Goal: Task Accomplishment & Management: Manage account settings

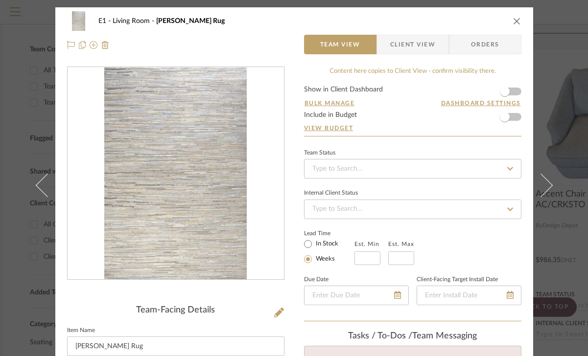
click at [513, 19] on icon "close" at bounding box center [517, 21] width 8 height 8
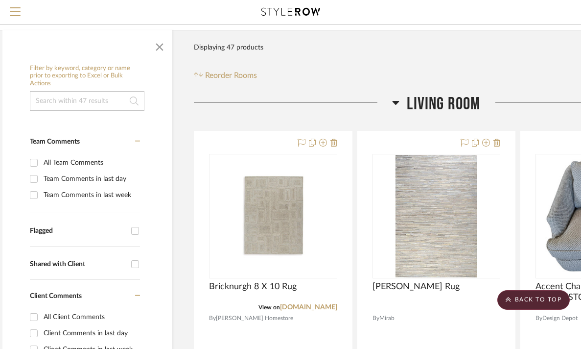
scroll to position [0, 12]
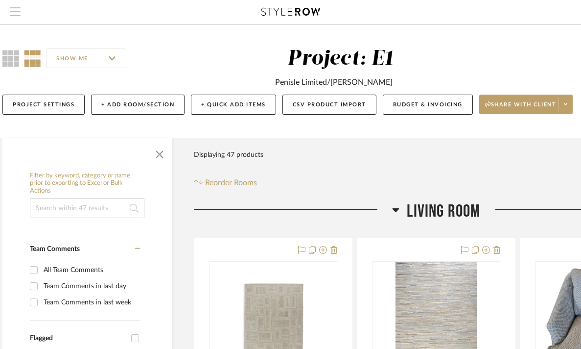
click at [19, 13] on span "Menu" at bounding box center [15, 14] width 11 height 15
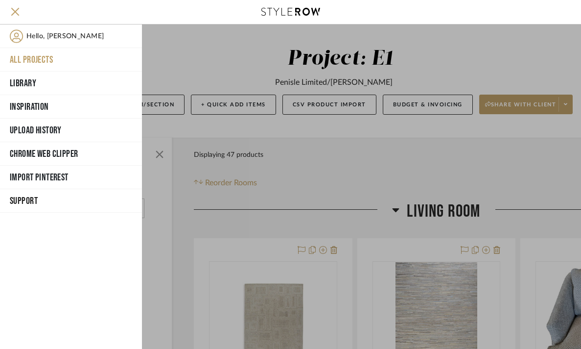
click at [47, 58] on button "All Projects" at bounding box center [71, 60] width 142 height 24
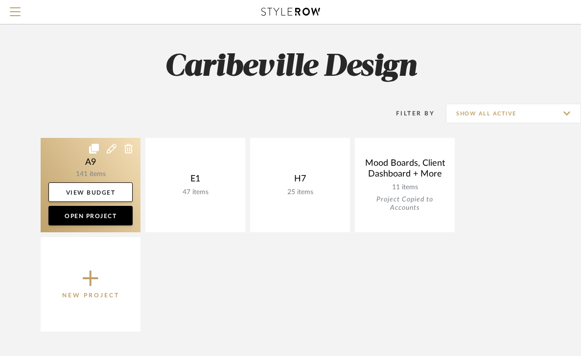
click at [108, 172] on link at bounding box center [91, 185] width 100 height 94
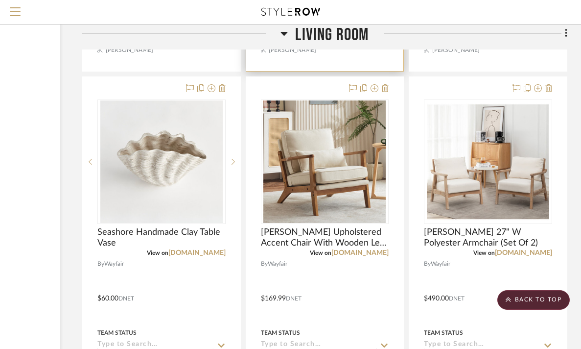
scroll to position [2566, 124]
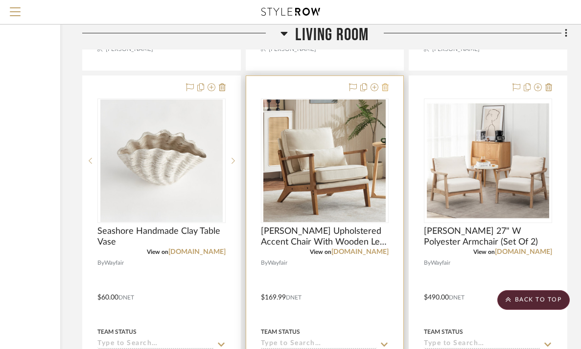
click at [385, 84] on icon at bounding box center [385, 87] width 7 height 8
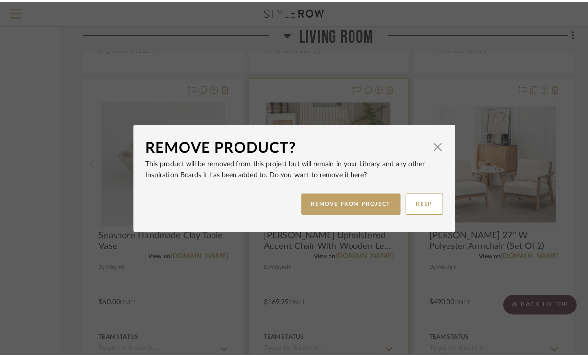
scroll to position [0, 0]
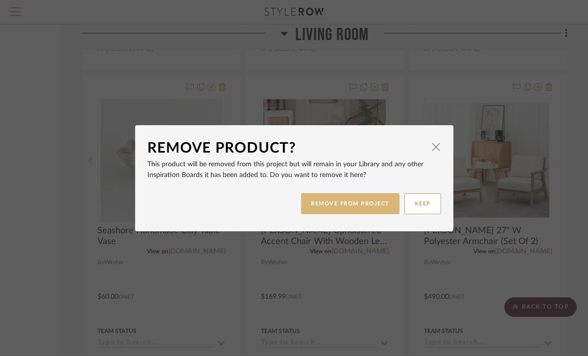
click at [375, 205] on button "REMOVE FROM PROJECT" at bounding box center [350, 203] width 98 height 21
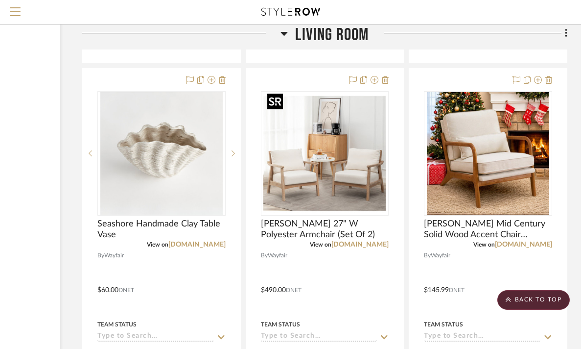
scroll to position [2572, 124]
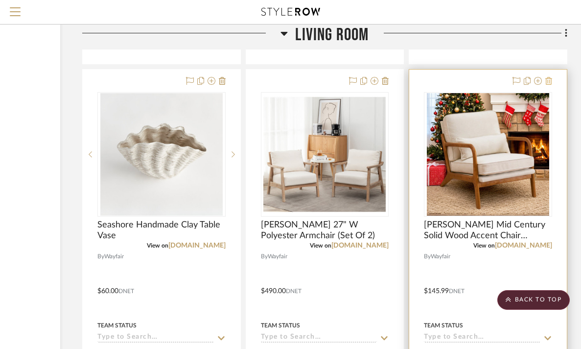
click at [550, 81] on icon at bounding box center [548, 81] width 7 height 8
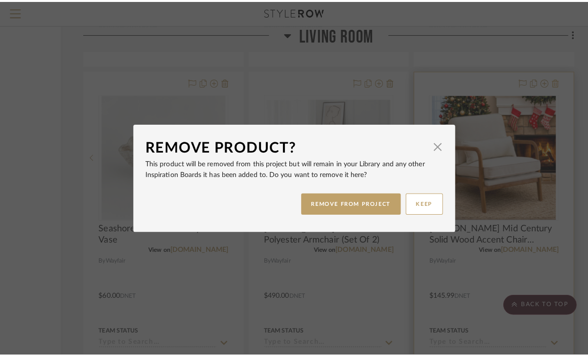
scroll to position [0, 0]
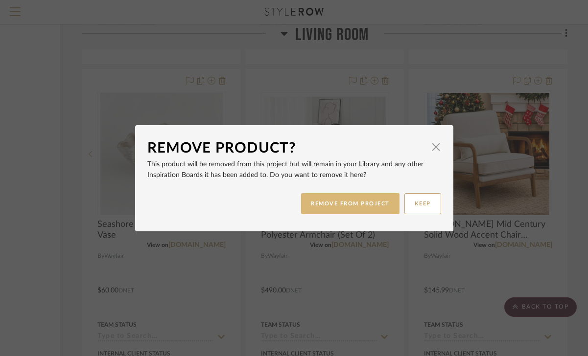
click at [383, 202] on button "REMOVE FROM PROJECT" at bounding box center [350, 203] width 98 height 21
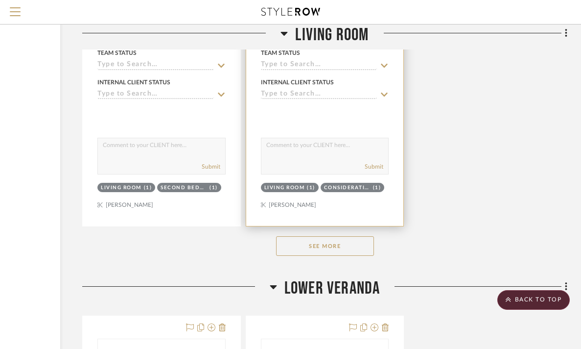
scroll to position [3280, 124]
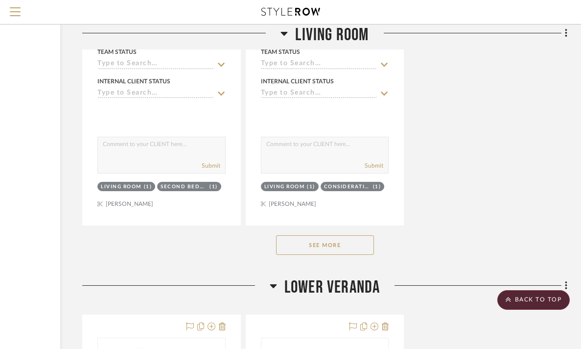
click at [364, 241] on button "See More" at bounding box center [325, 245] width 98 height 20
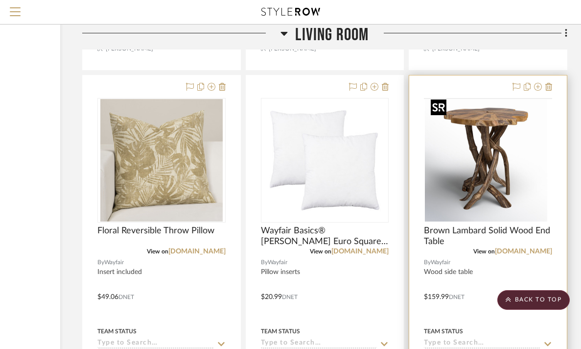
scroll to position [3436, 124]
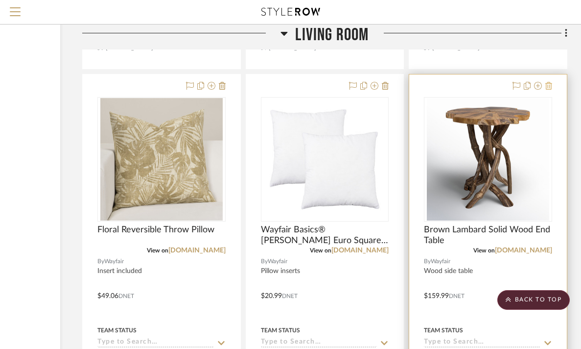
click at [551, 88] on button at bounding box center [548, 86] width 7 height 12
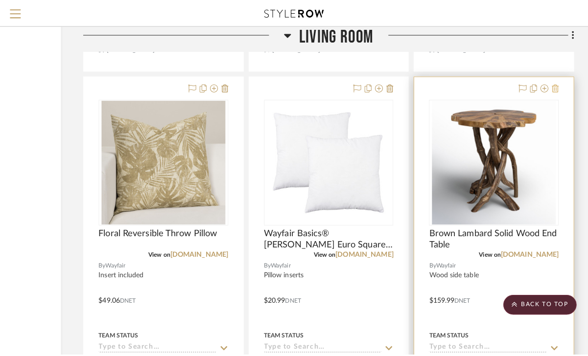
scroll to position [0, 0]
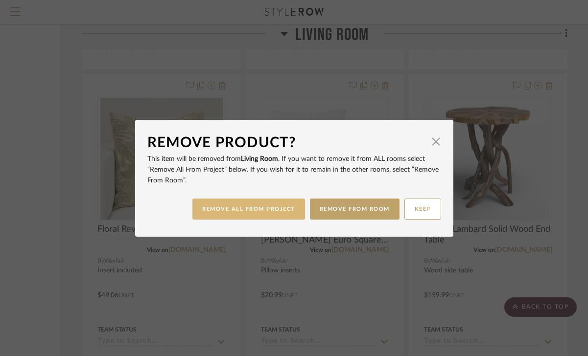
click at [290, 211] on button "REMOVE ALL FROM PROJECT" at bounding box center [248, 209] width 113 height 21
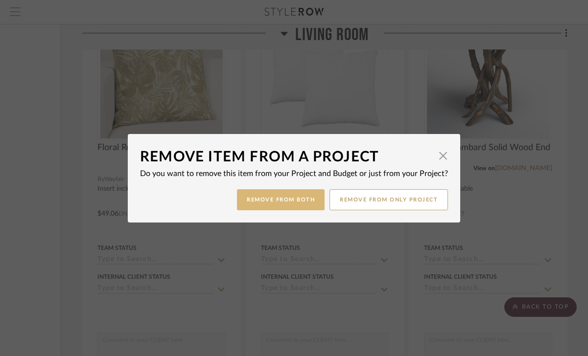
click at [299, 203] on button "Remove from Both" at bounding box center [281, 199] width 88 height 21
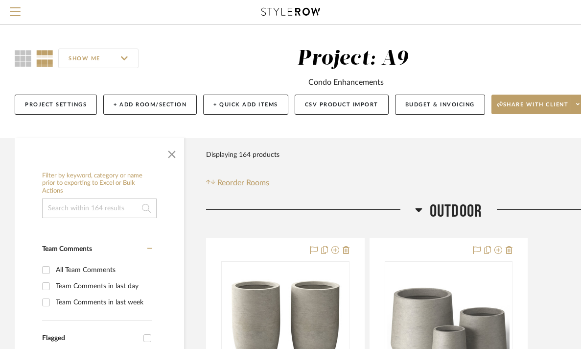
click at [112, 202] on input at bounding box center [99, 208] width 115 height 20
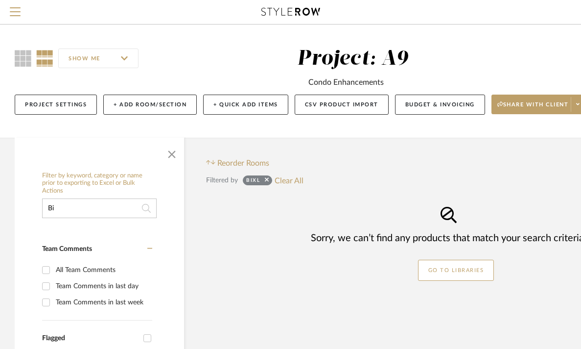
type input "B"
